Goal: Information Seeking & Learning: Learn about a topic

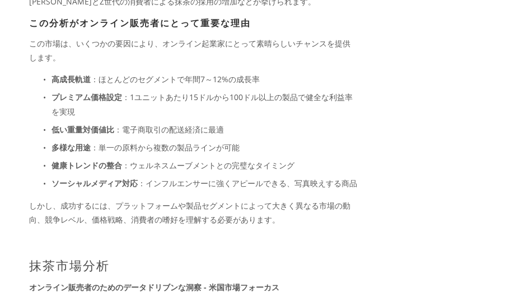
scroll to position [1008, 0]
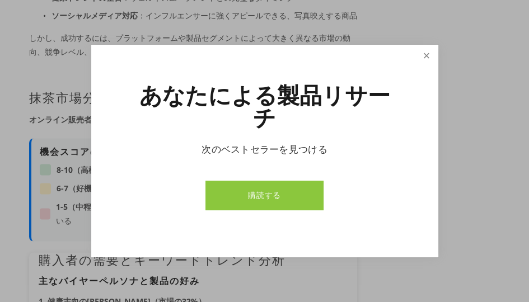
click at [423, 66] on link "近い" at bounding box center [427, 56] width 20 height 20
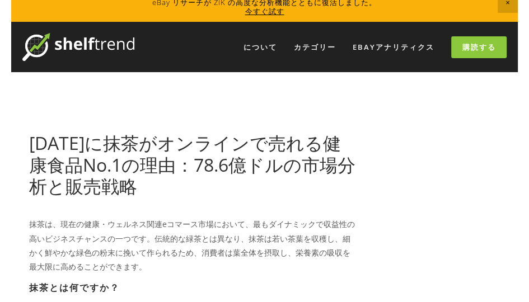
scroll to position [0, 0]
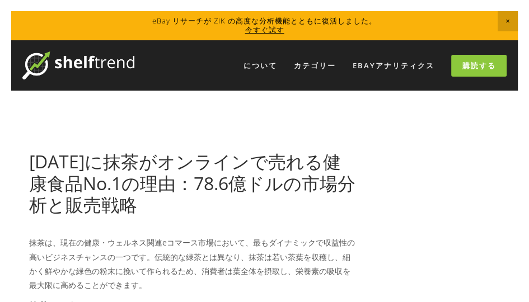
click at [105, 64] on img at bounding box center [78, 66] width 112 height 28
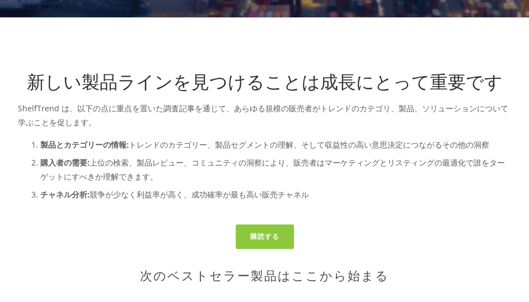
scroll to position [168, 0]
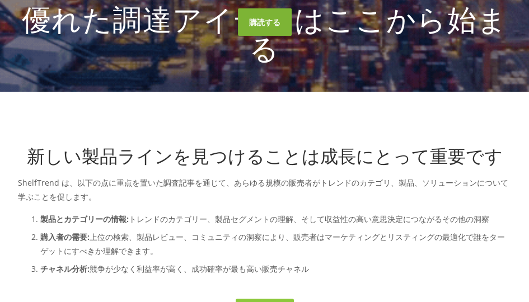
click at [260, 36] on link "購読する" at bounding box center [265, 21] width 54 height 27
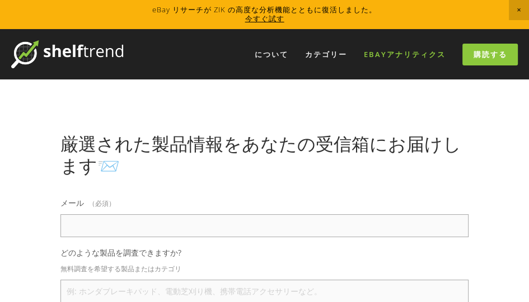
click at [404, 56] on font "eBayアナリティクス" at bounding box center [405, 54] width 82 height 10
click at [265, 55] on font "について" at bounding box center [272, 54] width 34 height 10
click at [330, 66] on div "について カテゴリー 自動車部品 エレクトロニクス ファッション ホーム＆ガーデン" at bounding box center [320, 54] width 395 height 28
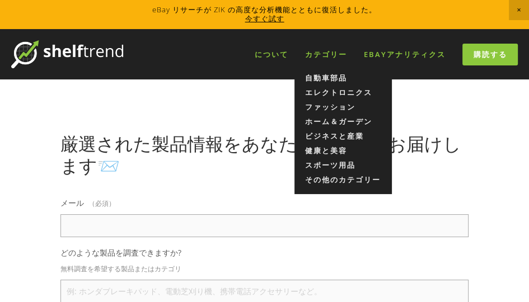
click at [332, 58] on font "カテゴリー" at bounding box center [326, 54] width 42 height 10
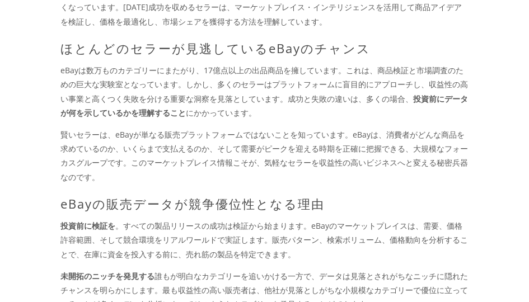
scroll to position [840, 0]
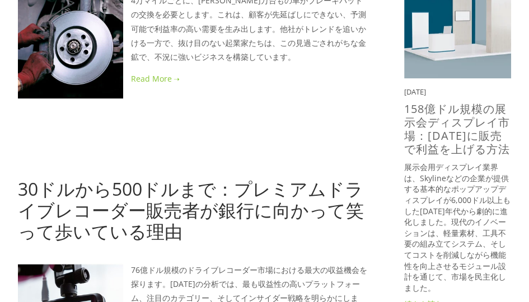
scroll to position [280, 0]
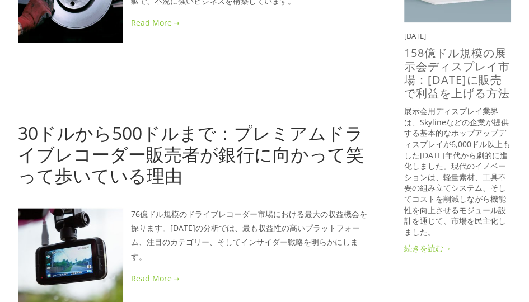
click at [427, 249] on font "続きを読む→" at bounding box center [427, 248] width 47 height 11
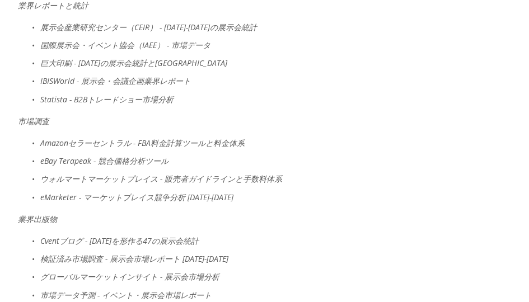
scroll to position [2968, 0]
